Goal: Task Accomplishment & Management: Use online tool/utility

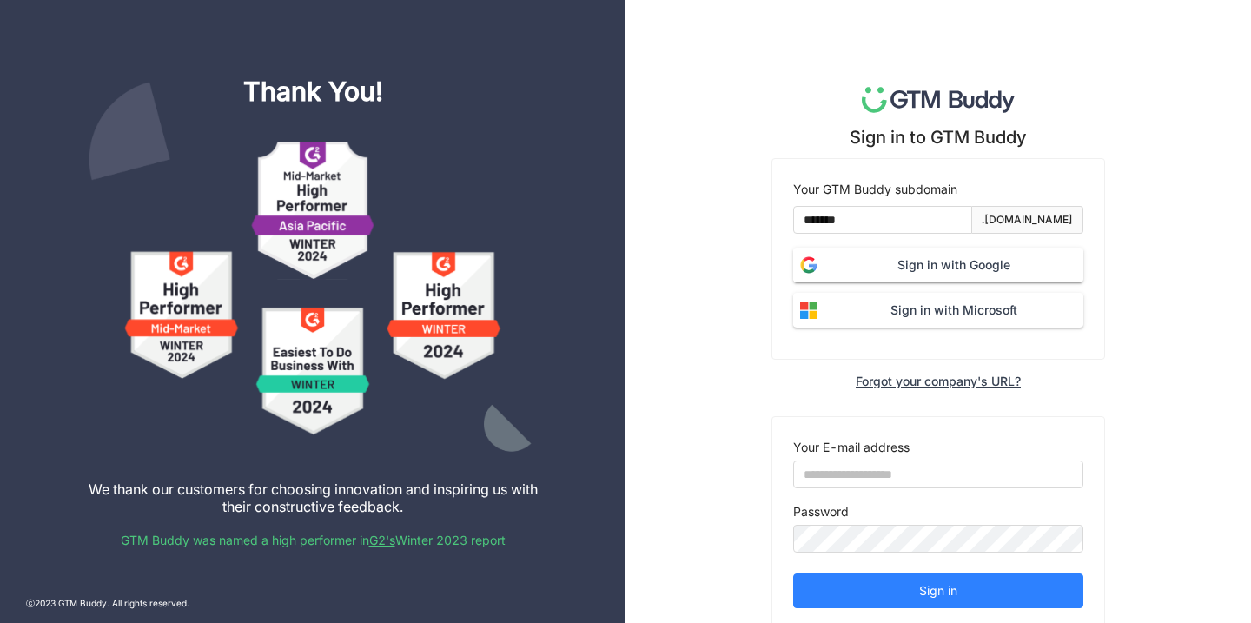
click at [819, 268] on img at bounding box center [808, 264] width 31 height 31
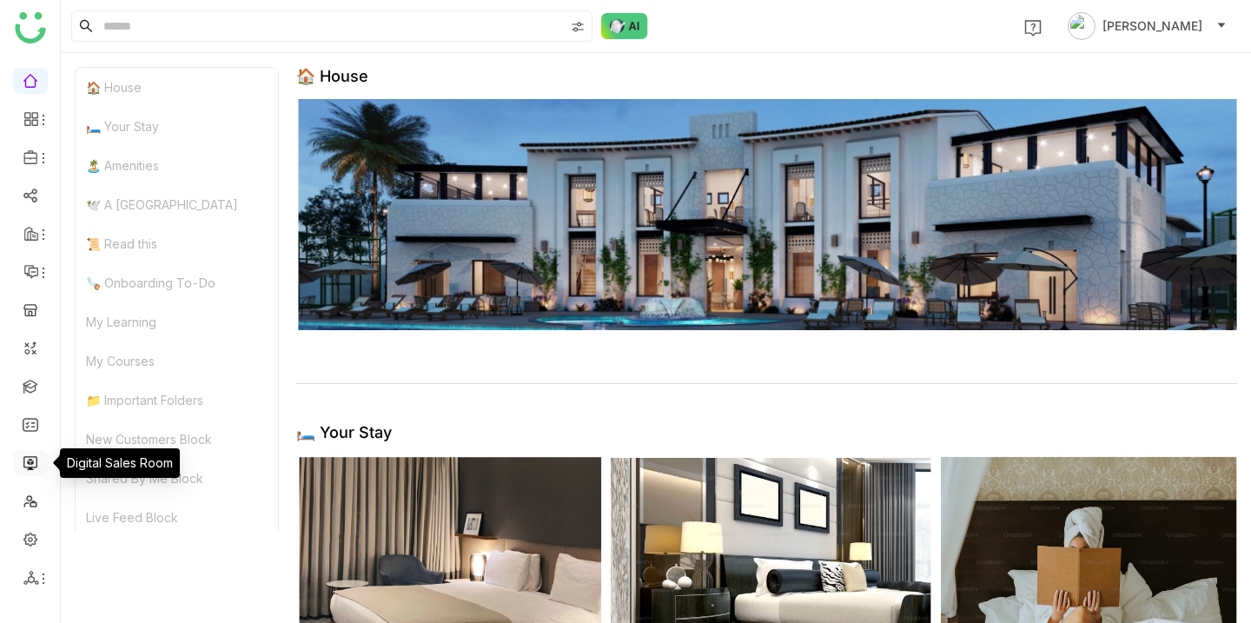
click at [32, 461] on link at bounding box center [31, 462] width 16 height 15
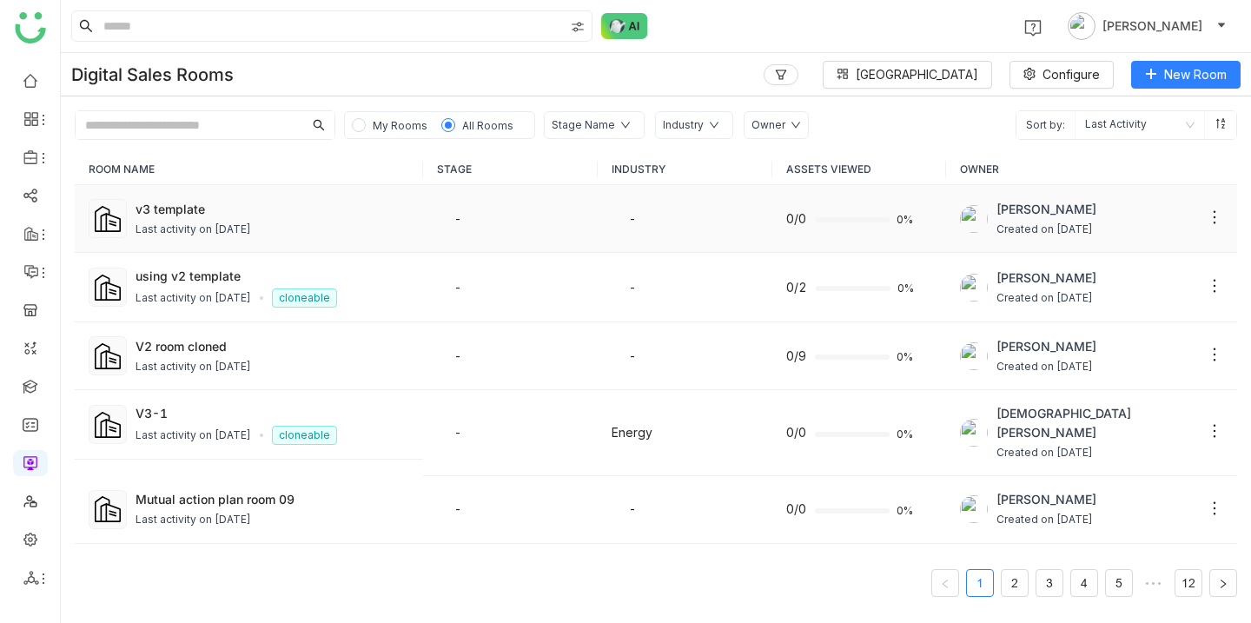
click at [215, 227] on div "Last activity on [DATE]" at bounding box center [194, 230] width 116 height 17
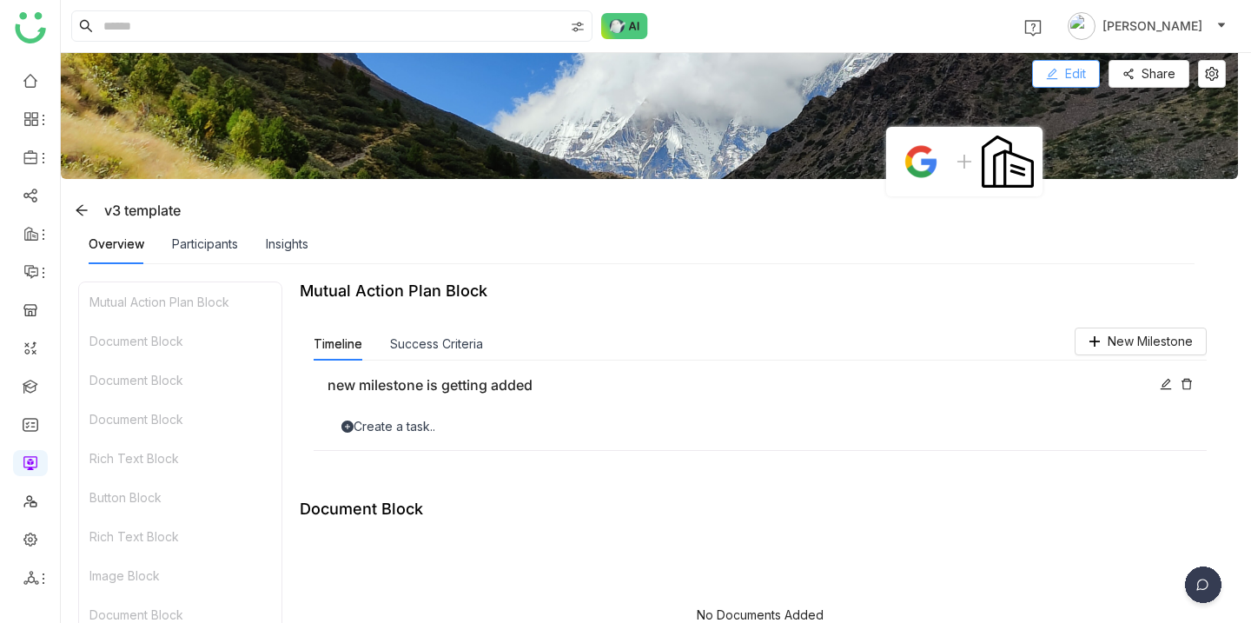
click at [1080, 74] on span "Edit" at bounding box center [1075, 73] width 21 height 19
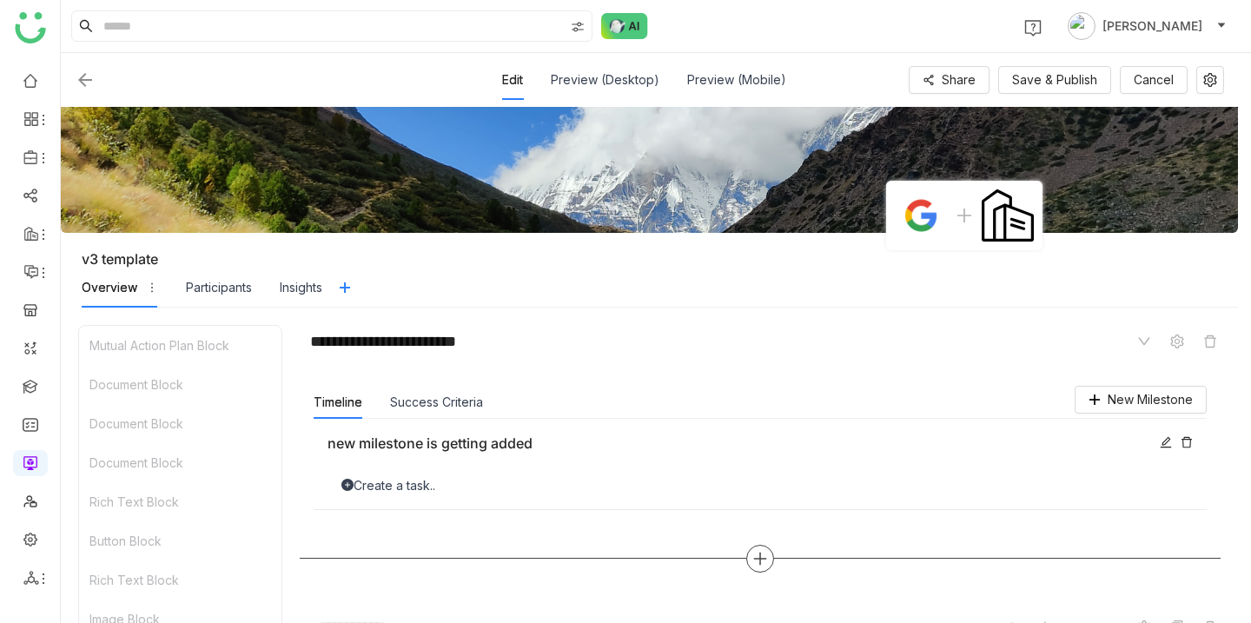
click at [767, 551] on icon at bounding box center [761, 559] width 16 height 16
